Goal: Task Accomplishment & Management: Complete application form

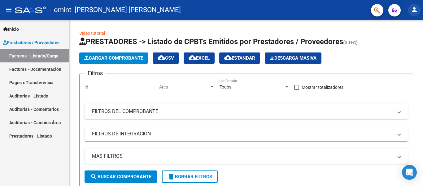
click at [417, 13] on mat-icon "person" at bounding box center [414, 9] width 7 height 7
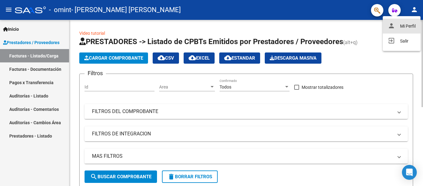
click at [409, 25] on button "person Mi Perfil" at bounding box center [402, 26] width 38 height 15
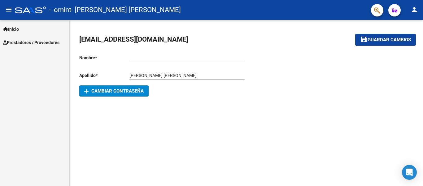
click at [19, 28] on span "Inicio" at bounding box center [11, 29] width 16 height 7
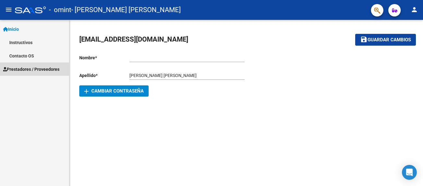
click at [25, 70] on span "Prestadores / Proveedores" at bounding box center [31, 69] width 56 height 7
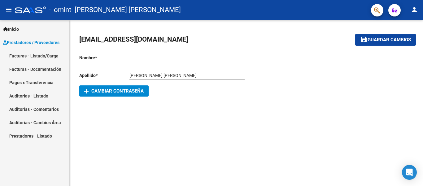
click at [45, 71] on link "Facturas - Documentación" at bounding box center [34, 68] width 69 height 13
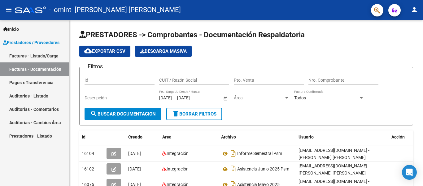
click at [7, 6] on mat-icon "menu" at bounding box center [8, 9] width 7 height 7
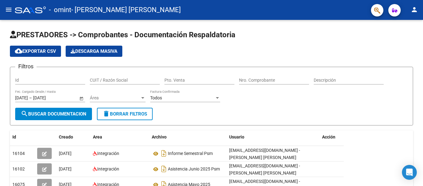
click at [416, 9] on mat-icon "person" at bounding box center [414, 9] width 7 height 7
click at [11, 10] on div at bounding box center [211, 93] width 423 height 186
click at [4, 10] on button "menu" at bounding box center [8, 10] width 12 height 12
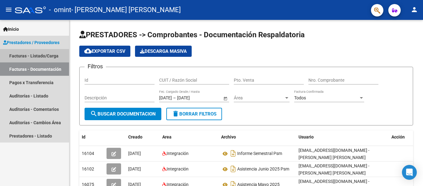
click at [33, 57] on link "Facturas - Listado/Carga" at bounding box center [34, 55] width 69 height 13
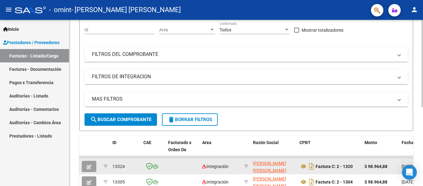
scroll to position [57, 0]
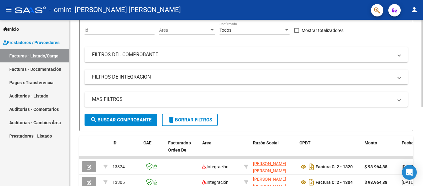
click at [101, 122] on span "search Buscar Comprobante" at bounding box center [120, 120] width 61 height 6
click at [138, 118] on span "search Buscar Comprobante" at bounding box center [120, 120] width 61 height 6
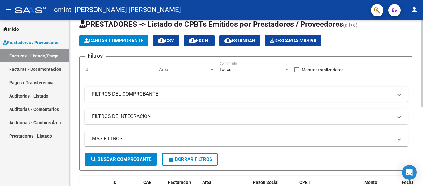
scroll to position [0, 0]
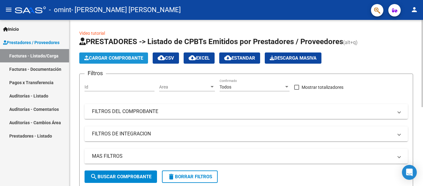
click at [116, 59] on span "Cargar Comprobante" at bounding box center [113, 58] width 59 height 6
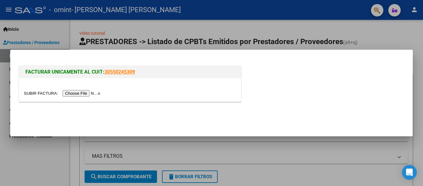
click at [81, 94] on input "file" at bounding box center [63, 93] width 78 height 7
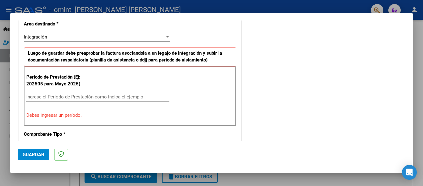
scroll to position [113, 0]
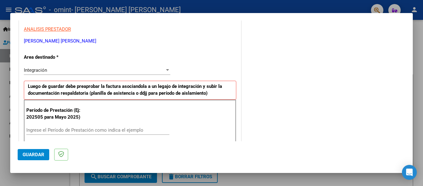
click at [74, 126] on div "Ingrese el Período de Prestación como indica el ejemplo" at bounding box center [97, 129] width 143 height 9
click at [75, 130] on input "Ingrese el Período de Prestación como indica el ejemplo" at bounding box center [97, 130] width 143 height 6
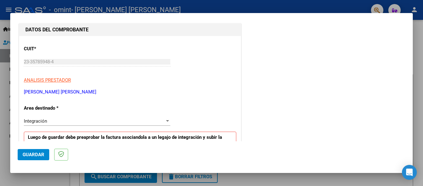
scroll to position [93, 0]
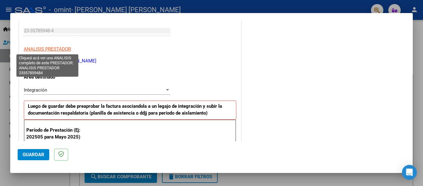
type input "202507"
click at [46, 46] on span "ANALISIS PRESTADOR" at bounding box center [47, 49] width 47 height 6
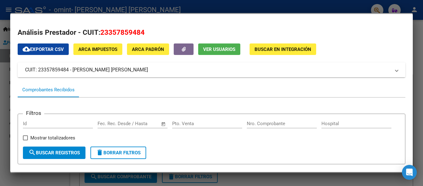
click at [65, 68] on mat-panel-title "CUIT: 23357859484 - [PERSON_NAME] [PERSON_NAME]" at bounding box center [208, 69] width 366 height 7
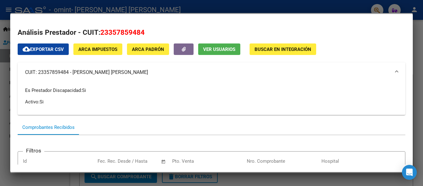
click at [120, 98] on div "Es Prestador Discapacidad: Si Activo: Si" at bounding box center [211, 96] width 373 height 18
click at [375, 46] on div "cloud_download Exportar CSV ARCA Impuestos ARCA [PERSON_NAME] Ver Usuarios Busc…" at bounding box center [212, 186] width 388 height 286
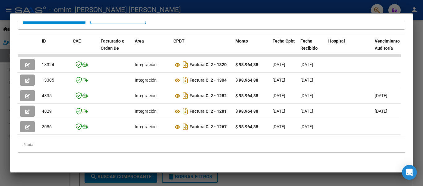
scroll to position [179, 0]
click at [4, 9] on div at bounding box center [211, 93] width 423 height 186
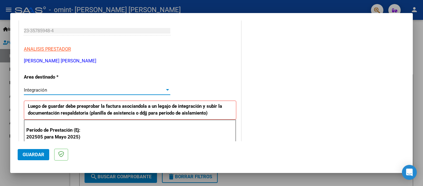
click at [80, 88] on div "Integración" at bounding box center [94, 90] width 141 height 6
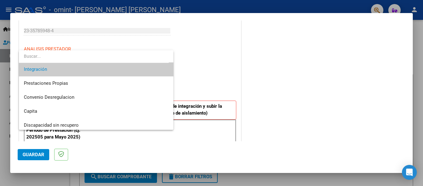
scroll to position [46, 0]
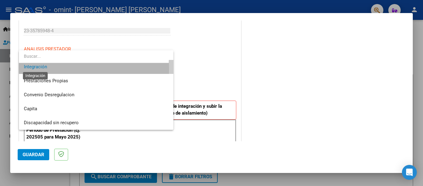
click at [37, 69] on span "Integración" at bounding box center [35, 67] width 23 height 6
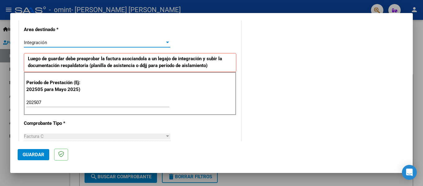
scroll to position [155, 0]
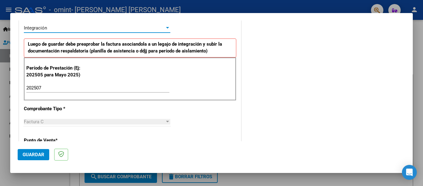
click at [45, 120] on div "Factura C" at bounding box center [94, 122] width 141 height 6
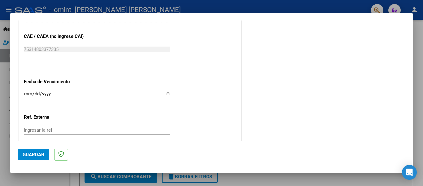
scroll to position [403, 0]
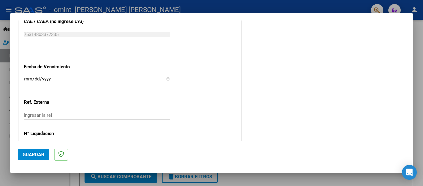
click at [166, 80] on input "Ingresar la fecha" at bounding box center [97, 81] width 147 height 10
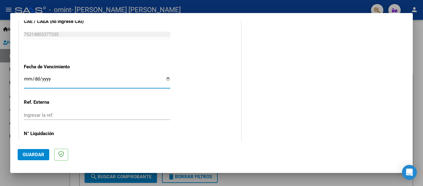
type input "[DATE]"
click at [47, 116] on input "Ingresar la ref." at bounding box center [97, 115] width 147 height 6
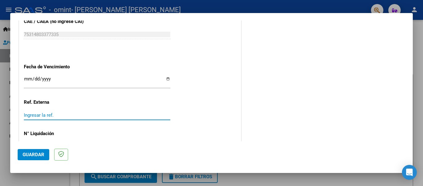
scroll to position [425, 0]
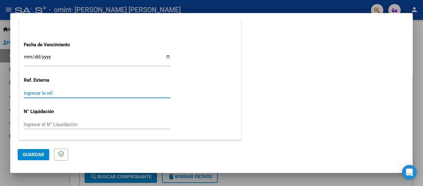
click at [115, 124] on input "Ingresar el N° Liquidación" at bounding box center [97, 124] width 147 height 6
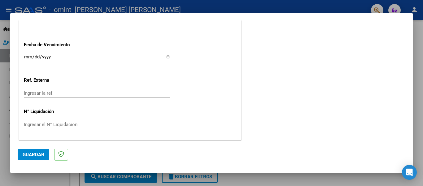
click at [43, 154] on span "Guardar" at bounding box center [34, 155] width 22 height 6
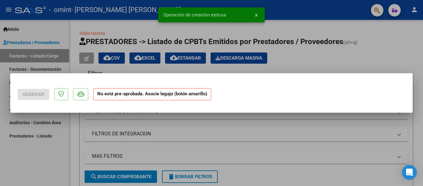
scroll to position [0, 0]
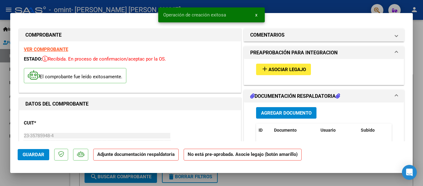
click at [278, 67] on span "Asociar Legajo" at bounding box center [287, 70] width 37 height 6
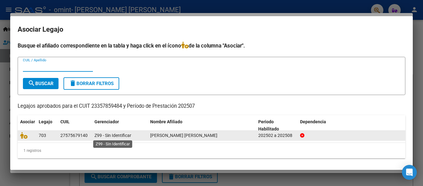
scroll to position [1, 0]
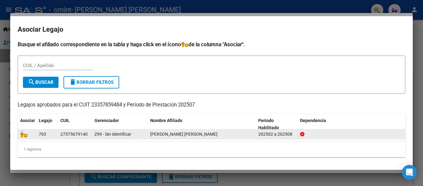
click at [293, 134] on div "202502 a 202508" at bounding box center [276, 133] width 37 height 7
click at [293, 133] on div "202502 a 202508" at bounding box center [276, 133] width 37 height 7
click at [26, 135] on icon at bounding box center [23, 133] width 7 height 7
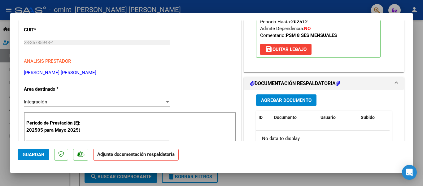
scroll to position [124, 0]
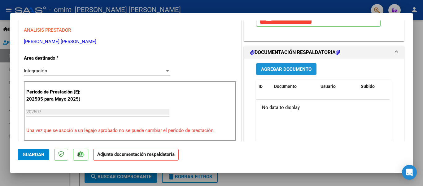
click at [279, 70] on span "Agregar Documento" at bounding box center [286, 69] width 51 height 6
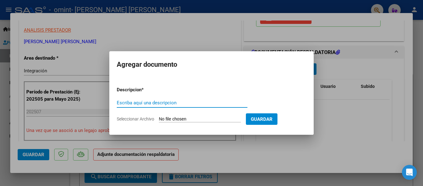
click at [155, 104] on input "Escriba aquí una descripcion" at bounding box center [182, 103] width 131 height 6
type input "asistencia [PERSON_NAME] 2025"
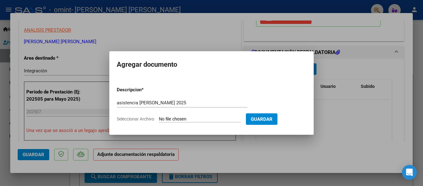
click at [173, 117] on input "Seleccionar Archivo" at bounding box center [200, 119] width 82 height 6
click at [270, 119] on span "Guardar" at bounding box center [262, 119] width 22 height 6
click at [268, 118] on span "Guardar" at bounding box center [262, 119] width 22 height 6
click at [174, 119] on input "Seleccionar Archivo" at bounding box center [200, 119] width 82 height 6
type input "C:\fakepath\[PERSON_NAME] [PERSON_NAME] 25.pdf"
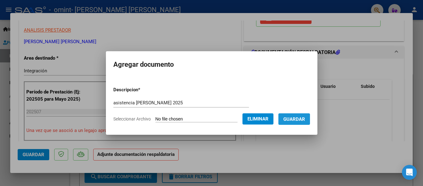
click at [296, 121] on span "Guardar" at bounding box center [295, 119] width 22 height 6
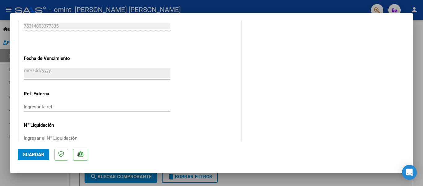
scroll to position [434, 0]
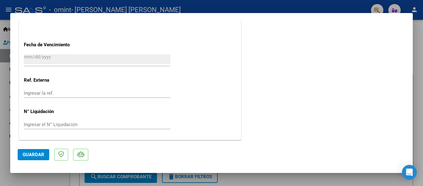
click at [42, 158] on button "Guardar" at bounding box center [34, 154] width 32 height 11
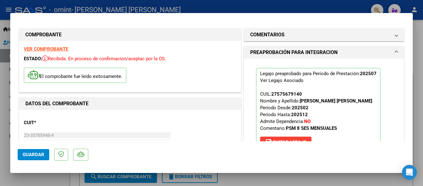
scroll to position [0, 0]
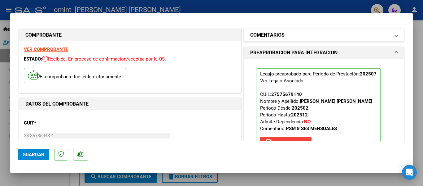
click at [285, 34] on mat-panel-title "COMENTARIOS" at bounding box center [320, 34] width 140 height 7
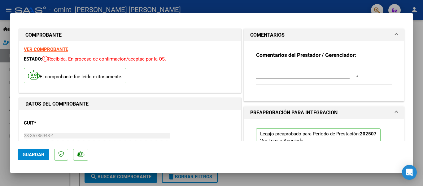
click at [366, 35] on mat-panel-title "COMENTARIOS" at bounding box center [320, 34] width 140 height 7
